Goal: Task Accomplishment & Management: Complete application form

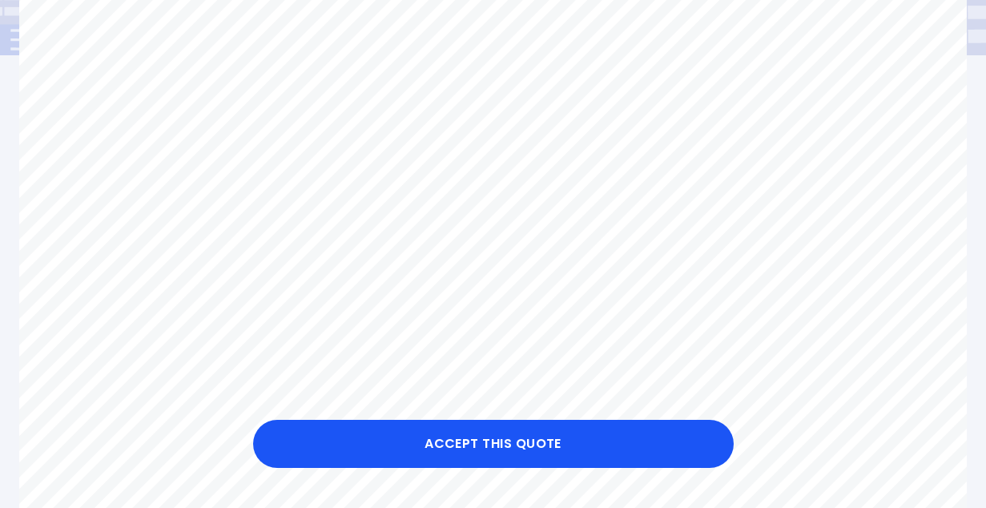
scroll to position [296, 0]
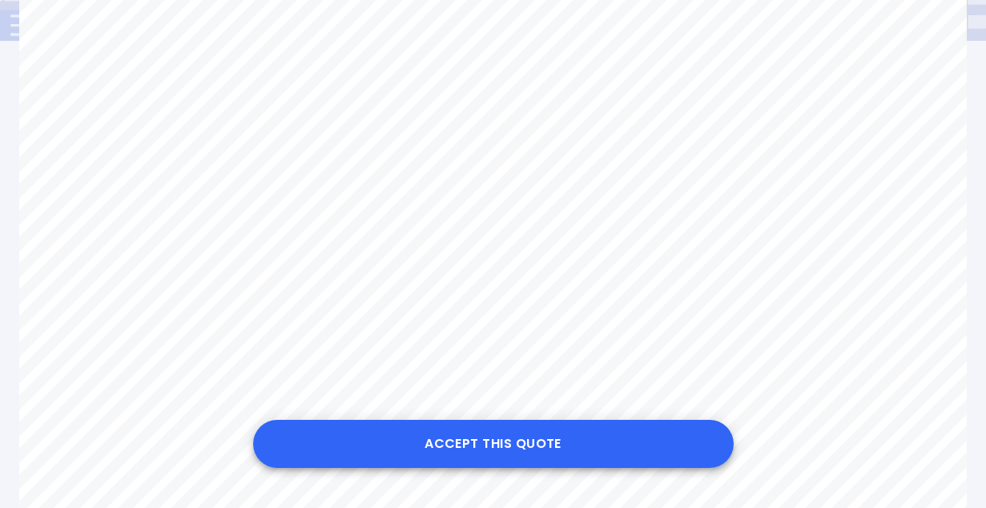
click at [484, 445] on button "Accept this Quote" at bounding box center [493, 444] width 480 height 48
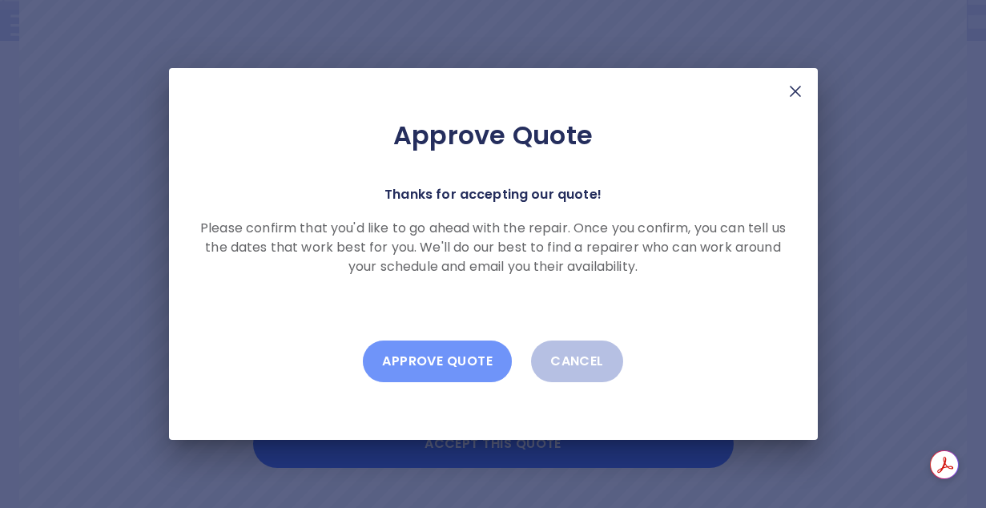
click at [462, 358] on button "Approve Quote" at bounding box center [437, 361] width 149 height 42
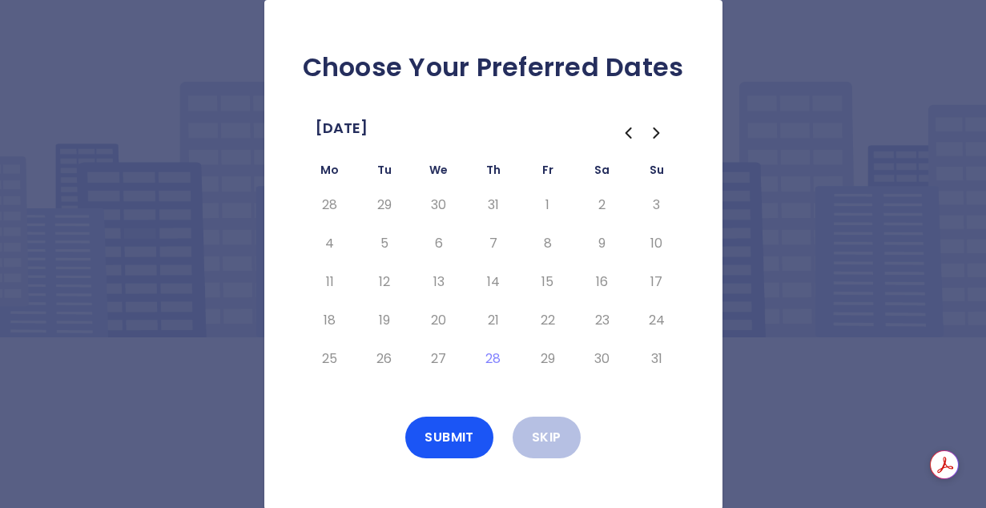
click at [661, 128] on icon "Go to the Next Month" at bounding box center [656, 132] width 19 height 19
click at [496, 198] on button "4" at bounding box center [493, 205] width 29 height 26
click at [446, 432] on button "Submit" at bounding box center [449, 437] width 88 height 42
